Goal: Information Seeking & Learning: Learn about a topic

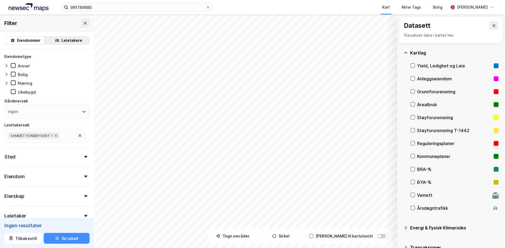
scroll to position [54, 0]
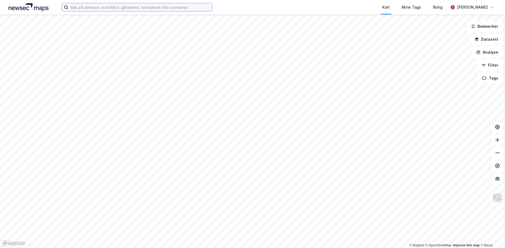
click at [80, 9] on input at bounding box center [140, 7] width 144 height 8
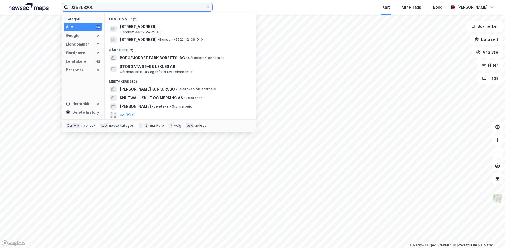
type input "935698200"
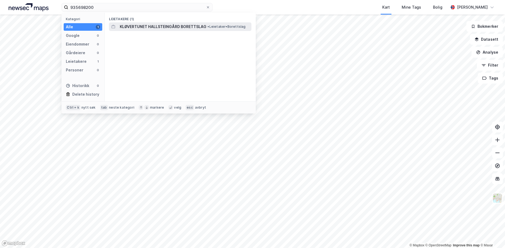
click at [161, 25] on span "KLØVERTUNET HALLSTEINGÅRD BORETTSLAG" at bounding box center [163, 26] width 87 height 6
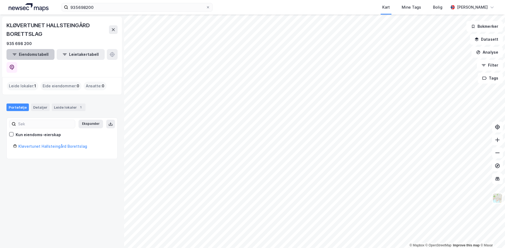
click at [33, 54] on button "Eiendomstabell" at bounding box center [30, 54] width 48 height 11
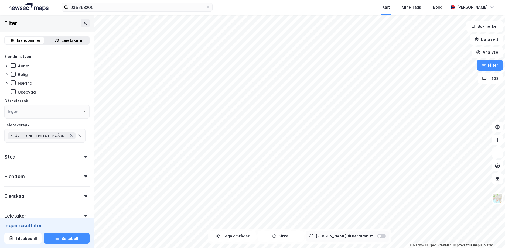
click at [17, 175] on div "Eiendom" at bounding box center [14, 176] width 20 height 6
click at [72, 41] on div "Leietakere" at bounding box center [71, 40] width 21 height 6
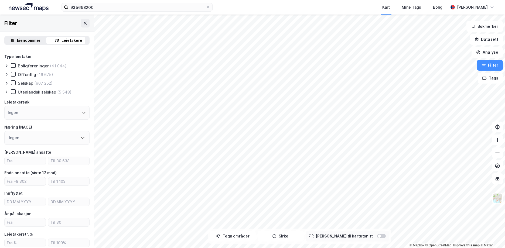
click at [27, 40] on div "Eiendommer" at bounding box center [28, 40] width 23 height 6
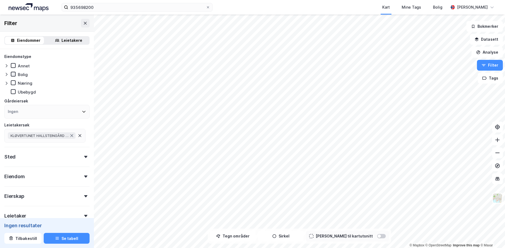
click at [14, 73] on icon at bounding box center [13, 74] width 4 height 4
